Goal: Task Accomplishment & Management: Use online tool/utility

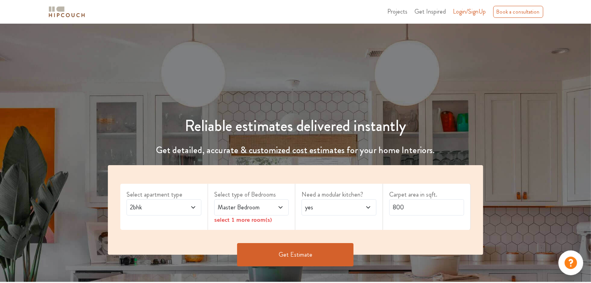
click at [150, 208] on span "2bhk" at bounding box center [154, 207] width 51 height 9
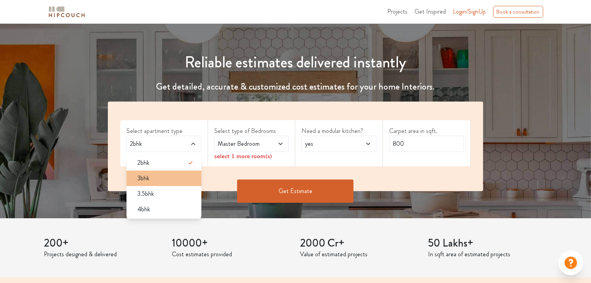
scroll to position [64, 0]
click at [167, 183] on li "3bhk" at bounding box center [164, 179] width 75 height 16
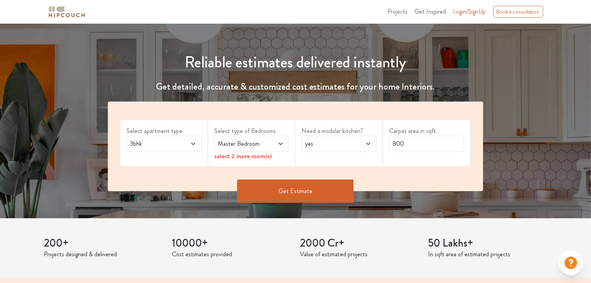
click at [251, 144] on span "Master Bedroom" at bounding box center [241, 143] width 51 height 9
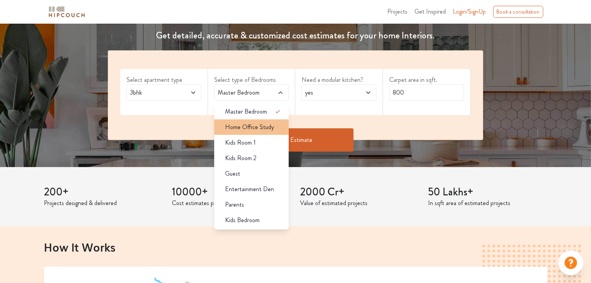
scroll to position [116, 0]
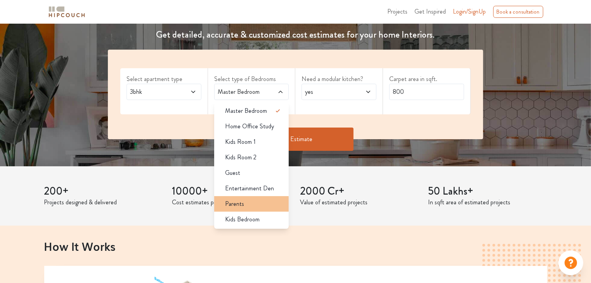
click at [259, 200] on div "Parents" at bounding box center [254, 204] width 70 height 9
click at [266, 210] on li "Parents" at bounding box center [251, 204] width 75 height 16
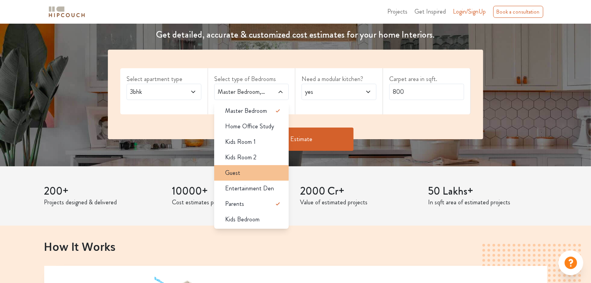
click at [283, 166] on li "Guest" at bounding box center [251, 173] width 75 height 16
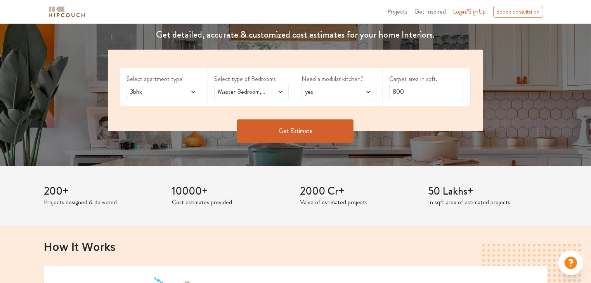
click at [281, 95] on span at bounding box center [275, 91] width 17 height 9
click at [323, 85] on div "yes" at bounding box center [339, 92] width 75 height 16
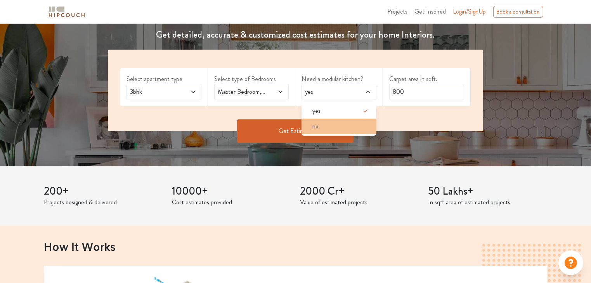
click at [329, 122] on div "no" at bounding box center [341, 126] width 70 height 9
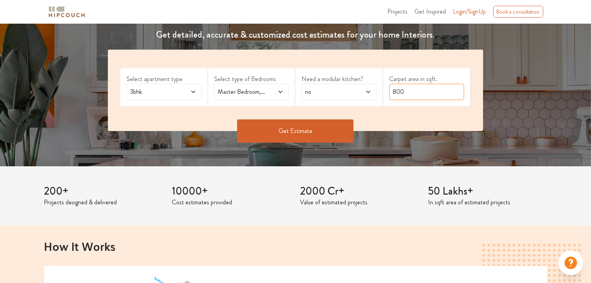
click at [411, 91] on input "800" at bounding box center [426, 92] width 75 height 16
type input "1200"
click at [293, 136] on button "Get Estimate" at bounding box center [295, 131] width 116 height 23
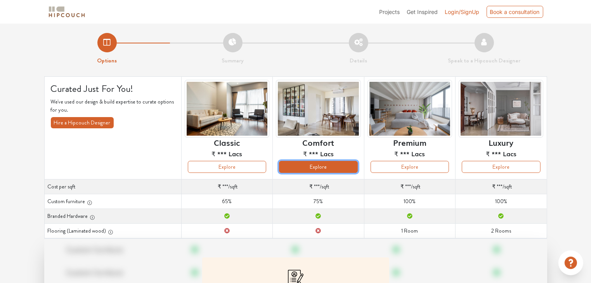
click at [321, 173] on button "Explore" at bounding box center [318, 167] width 78 height 12
